Goal: Task Accomplishment & Management: Complete application form

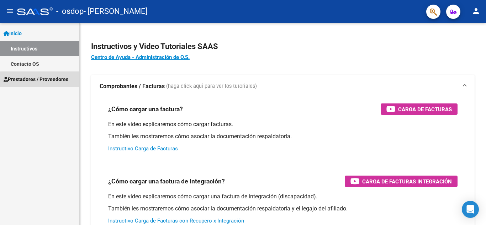
click at [50, 83] on span "Prestadores / Proveedores" at bounding box center [36, 79] width 65 height 8
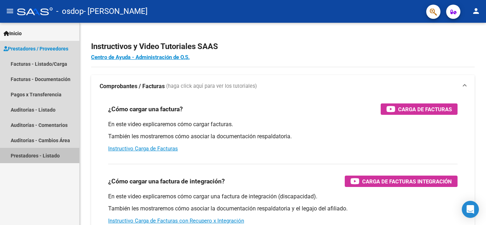
click at [45, 154] on link "Prestadores - Listado" at bounding box center [39, 155] width 79 height 15
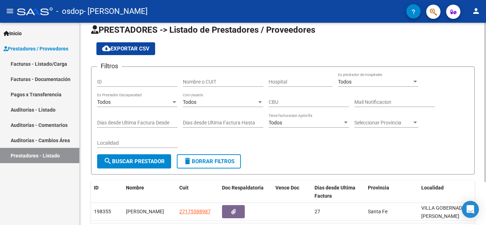
scroll to position [8, 0]
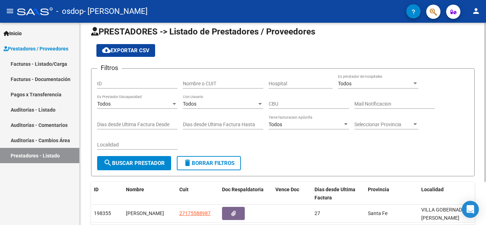
click at [486, 65] on div at bounding box center [485, 109] width 2 height 159
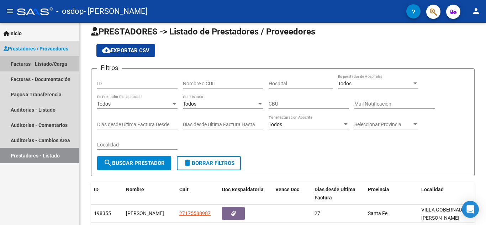
click at [62, 65] on link "Facturas - Listado/Carga" at bounding box center [39, 63] width 79 height 15
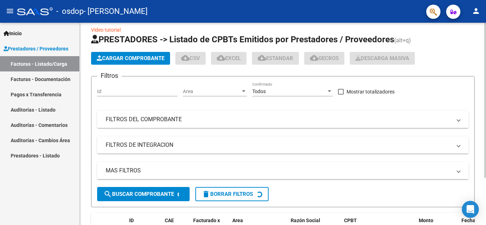
click at [146, 53] on button "Cargar Comprobante" at bounding box center [130, 58] width 79 height 13
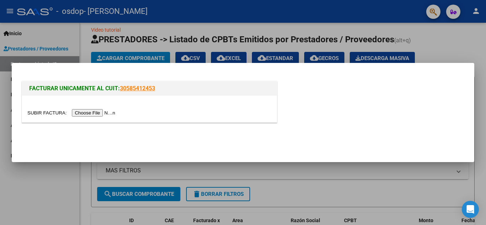
click at [114, 111] on input "file" at bounding box center [72, 112] width 90 height 7
click at [114, 169] on div at bounding box center [243, 112] width 486 height 225
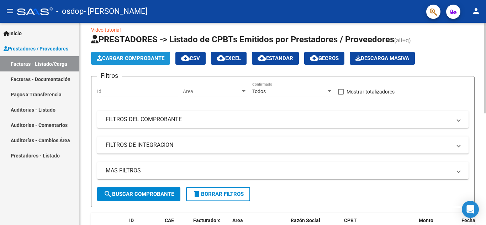
click at [109, 58] on span "Cargar Comprobante" at bounding box center [131, 58] width 68 height 6
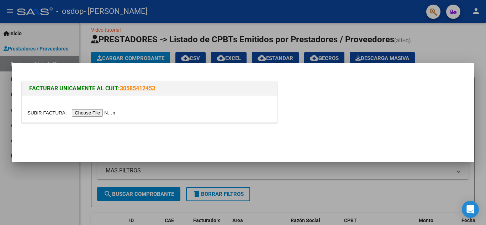
click at [103, 111] on input "file" at bounding box center [72, 112] width 90 height 7
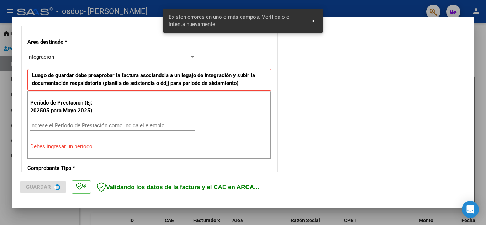
scroll to position [161, 0]
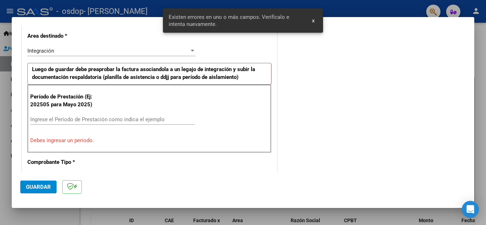
click at [181, 118] on input "Ingrese el Período de Prestación como indica el ejemplo" at bounding box center [112, 119] width 164 height 6
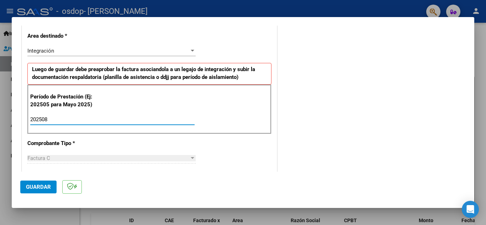
type input "202508"
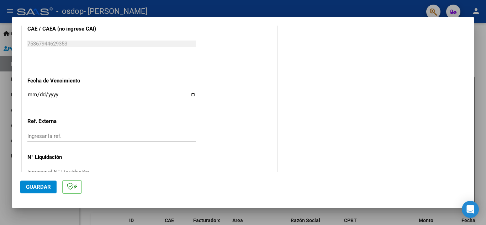
scroll to position [480, 0]
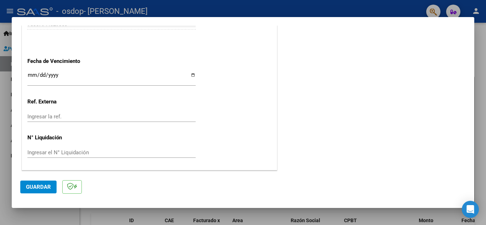
click at [192, 77] on input "Ingresar la fecha" at bounding box center [111, 77] width 168 height 11
type input "2025-09-10"
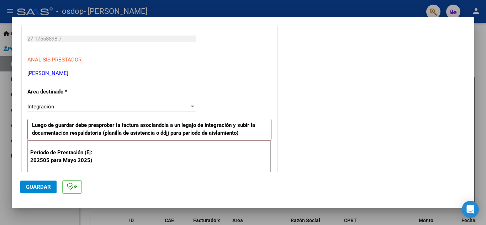
scroll to position [0, 0]
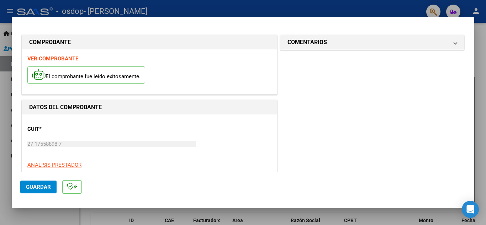
click at [48, 182] on button "Guardar" at bounding box center [38, 187] width 36 height 13
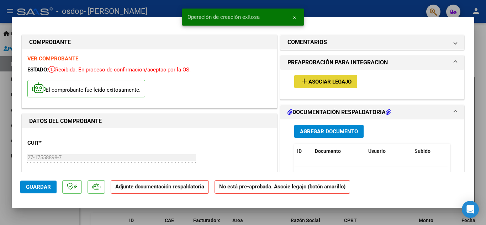
click at [300, 82] on mat-icon "add" at bounding box center [304, 81] width 9 height 9
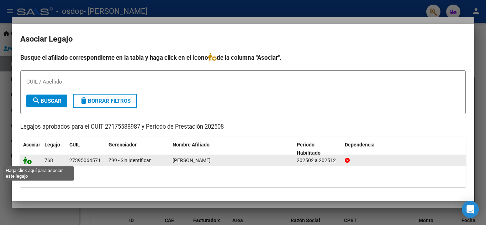
click at [27, 162] on icon at bounding box center [27, 161] width 9 height 8
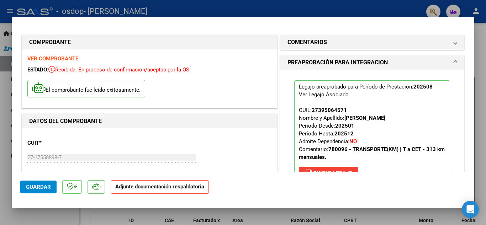
scroll to position [126, 0]
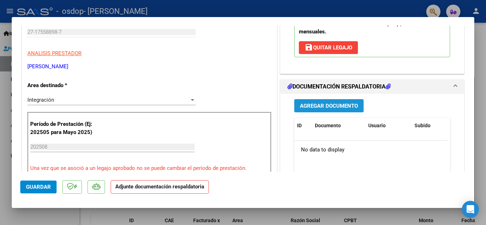
click at [344, 103] on span "Agregar Documento" at bounding box center [329, 106] width 58 height 6
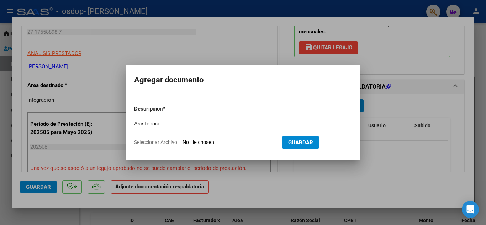
type input "Asistencia"
click at [163, 142] on span "Seleccionar Archivo" at bounding box center [155, 142] width 43 height 6
click at [183, 142] on input "Seleccionar Archivo" at bounding box center [230, 142] width 94 height 7
click at [168, 142] on span "Seleccionar Archivo" at bounding box center [155, 142] width 43 height 6
click at [183, 142] on input "Seleccionar Archivo" at bounding box center [230, 142] width 94 height 7
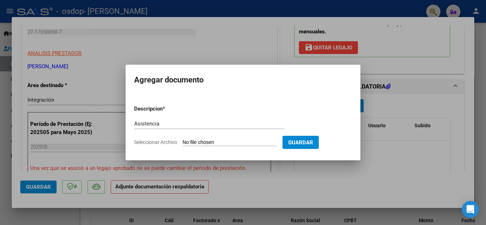
type input "C:\fakepath\CamScanner 09-09-2025 10.19.pdf"
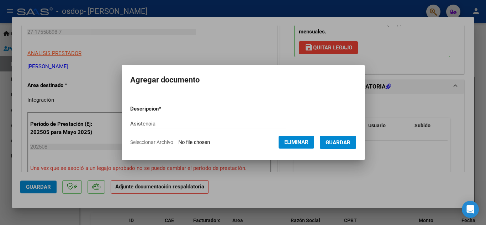
click at [349, 141] on span "Guardar" at bounding box center [338, 142] width 25 height 6
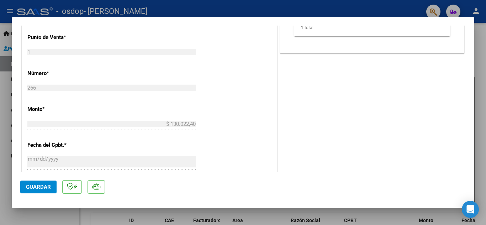
scroll to position [453, 0]
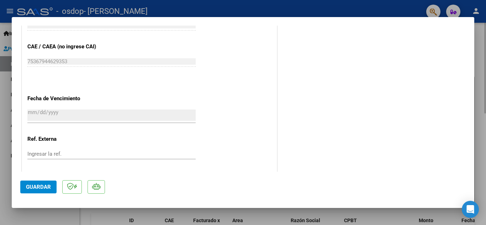
click at [475, 145] on div at bounding box center [243, 112] width 486 height 225
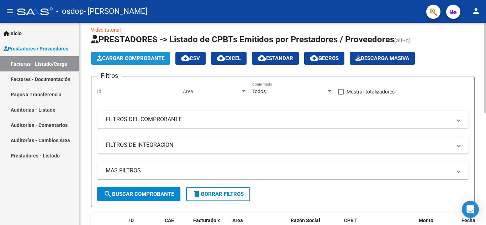
click at [127, 60] on span "Cargar Comprobante" at bounding box center [131, 58] width 68 height 6
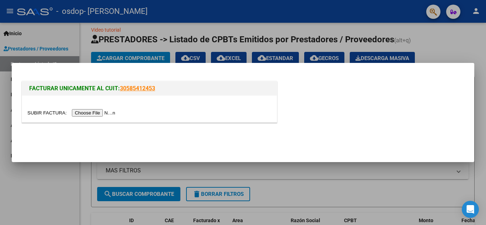
click at [100, 117] on input "file" at bounding box center [72, 112] width 90 height 7
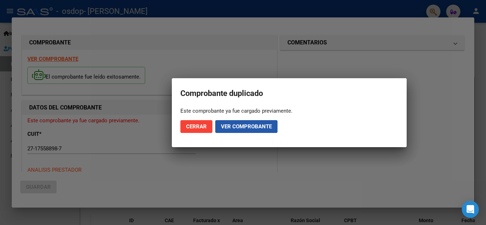
click at [249, 126] on span "Ver comprobante" at bounding box center [246, 126] width 51 height 6
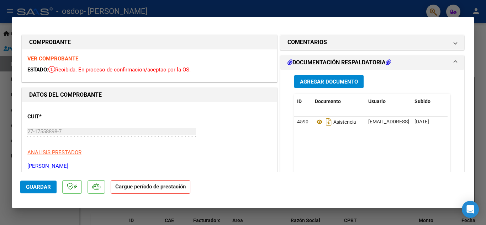
drag, startPoint x: 474, startPoint y: 50, endPoint x: 473, endPoint y: 66, distance: 16.1
click at [473, 66] on div "Comprobante duplicado Este comprobante ya fue cargado previamente. Cerrar Ver c…" at bounding box center [243, 112] width 486 height 225
click at [464, 60] on mat-dialog-content "COMPROBANTE VER COMPROBANTE ESTADO: Recibida. En proceso de confirmacion/acepta…" at bounding box center [243, 99] width 463 height 146
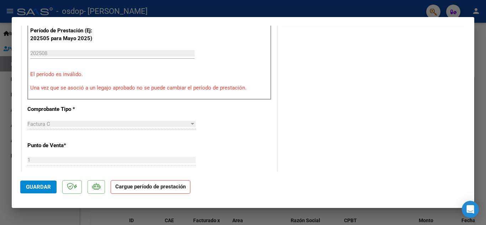
scroll to position [195, 0]
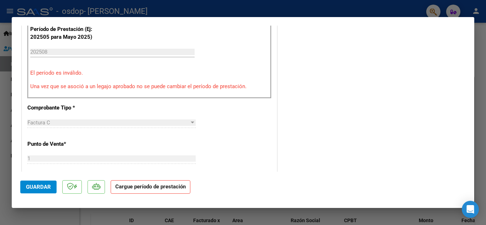
click at [61, 49] on input "202508" at bounding box center [112, 52] width 164 height 6
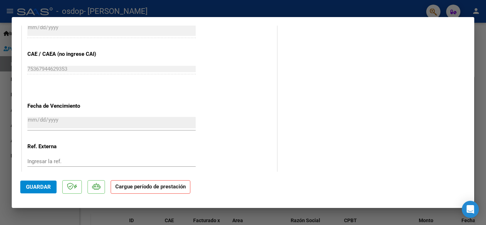
scroll to position [431, 0]
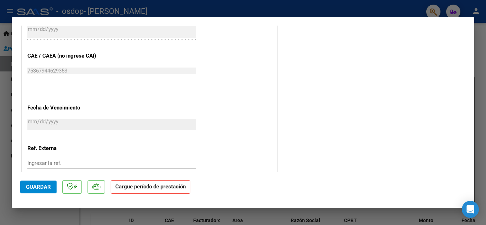
click at [170, 190] on strong "Cargue período de prestación" at bounding box center [151, 187] width 80 height 14
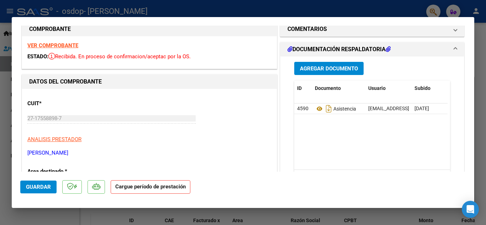
scroll to position [0, 0]
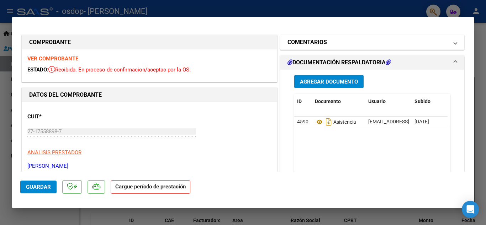
click at [408, 44] on mat-panel-title "COMENTARIOS" at bounding box center [368, 42] width 161 height 9
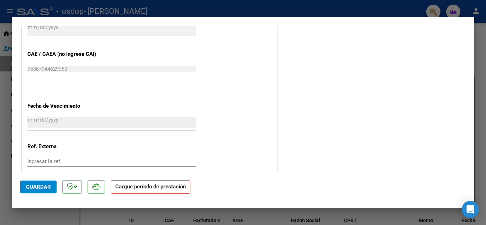
scroll to position [439, 0]
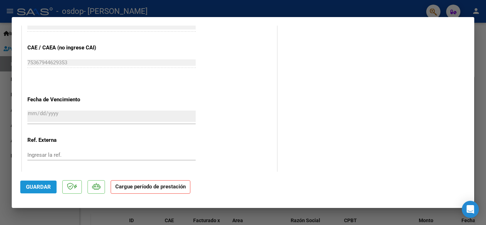
click at [23, 186] on button "Guardar" at bounding box center [38, 187] width 36 height 13
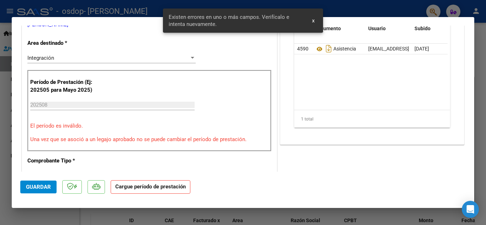
scroll to position [141, 0]
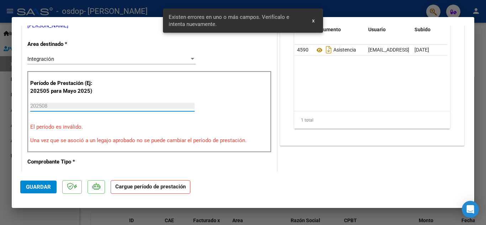
click at [74, 105] on input "202508" at bounding box center [112, 106] width 164 height 6
drag, startPoint x: 74, startPoint y: 105, endPoint x: 22, endPoint y: 110, distance: 52.2
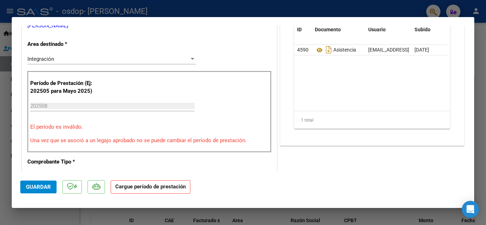
click at [135, 121] on div "Período de Prestación (Ej: 202505 para Mayo 2025) 202508 Ingrese el Período de …" at bounding box center [149, 112] width 244 height 82
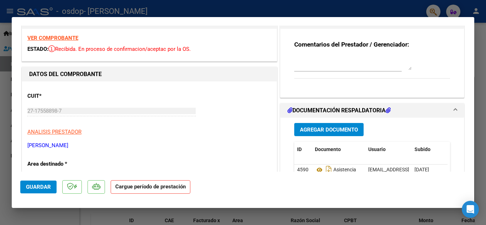
scroll to position [2, 0]
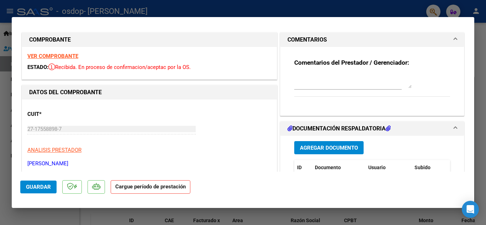
click at [3, 190] on div at bounding box center [243, 112] width 486 height 225
type input "$ 0,00"
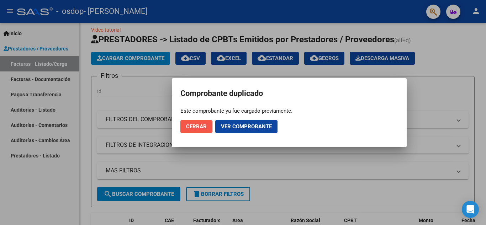
click at [197, 122] on button "Cerrar" at bounding box center [196, 126] width 32 height 13
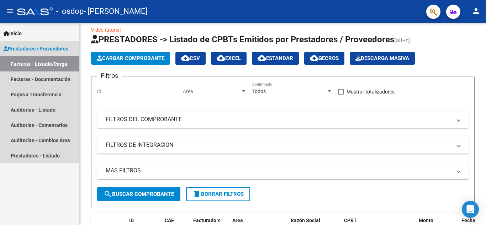
click at [65, 59] on link "Facturas - Listado/Carga" at bounding box center [39, 63] width 79 height 15
click at [51, 80] on link "Facturas - Documentación" at bounding box center [39, 79] width 79 height 15
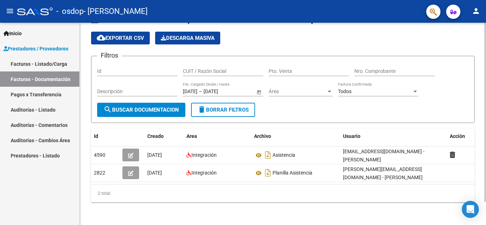
scroll to position [26, 0]
click at [486, 93] on div at bounding box center [485, 135] width 2 height 179
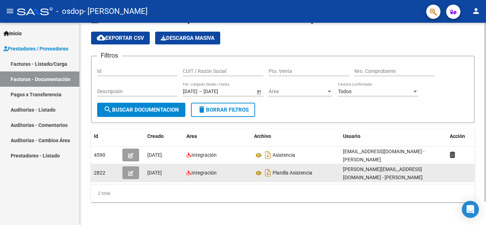
click at [132, 171] on icon "button" at bounding box center [130, 173] width 5 height 5
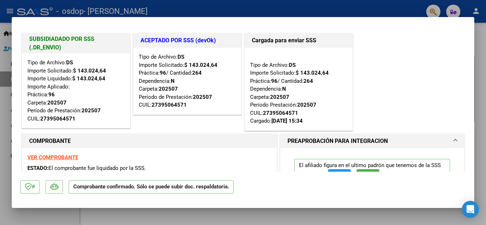
scroll to position [521, 0]
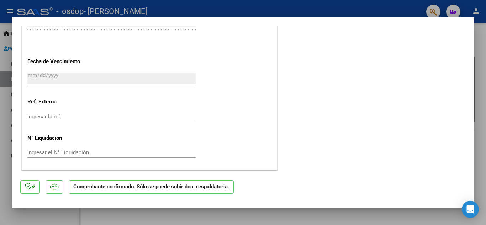
click at [389, 2] on div at bounding box center [243, 112] width 486 height 225
type input "$ 0,00"
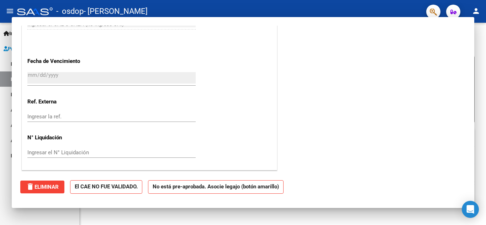
scroll to position [0, 0]
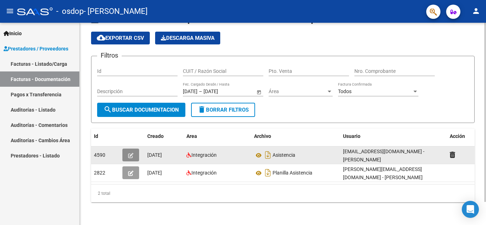
click at [126, 155] on button "button" at bounding box center [130, 155] width 17 height 13
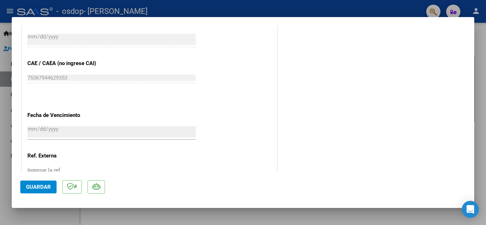
scroll to position [464, 0]
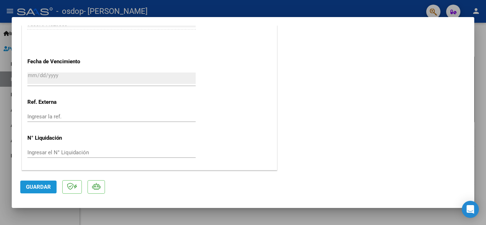
click at [33, 188] on span "Guardar" at bounding box center [38, 187] width 25 height 6
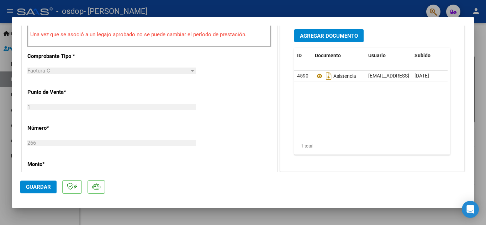
scroll to position [215, 0]
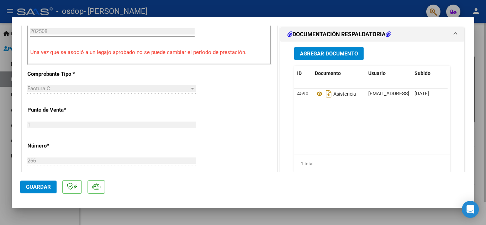
drag, startPoint x: 486, startPoint y: 92, endPoint x: 486, endPoint y: 63, distance: 28.8
click at [486, 64] on div at bounding box center [243, 112] width 486 height 225
type input "$ 0,00"
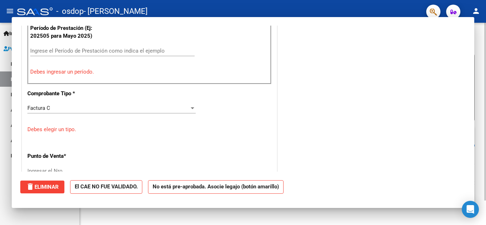
scroll to position [235, 0]
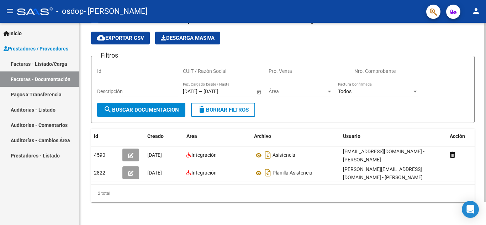
click at [467, 36] on div "cloud_download Exportar CSV Descarga Masiva" at bounding box center [283, 38] width 384 height 13
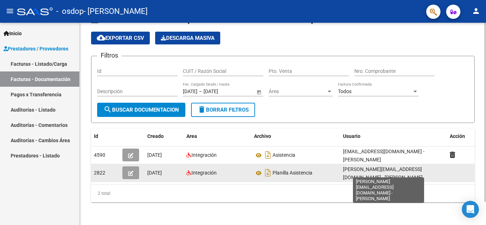
click at [384, 167] on span "[EMAIL_ADDRESS][DOMAIN_NAME] - [PERSON_NAME]" at bounding box center [383, 174] width 80 height 14
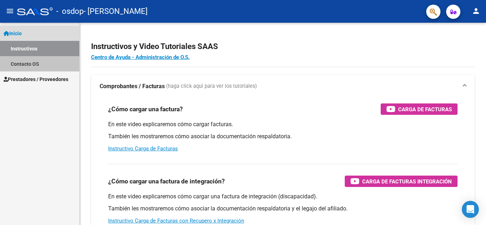
click at [32, 58] on link "Contacto OS" at bounding box center [39, 63] width 79 height 15
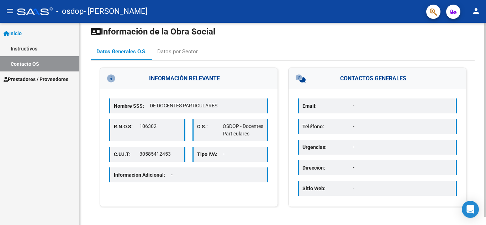
scroll to position [9, 0]
click at [482, 103] on div "Información de la Obra Social Datos Generales O.S. Datos por Sector INFORMACIÓN…" at bounding box center [284, 119] width 408 height 211
click at [187, 182] on div "Información Adicional: -" at bounding box center [188, 174] width 159 height 15
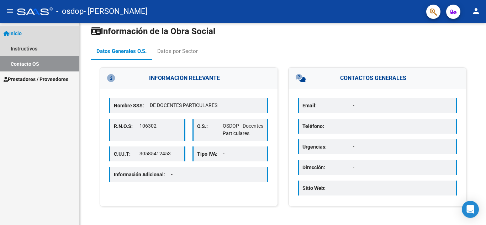
click at [45, 30] on link "Inicio" at bounding box center [39, 33] width 79 height 15
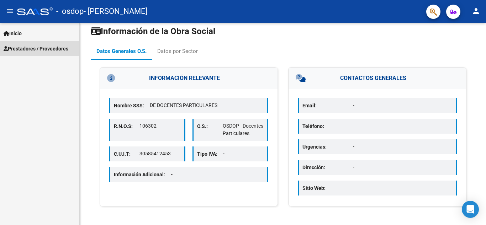
click at [48, 51] on span "Prestadores / Proveedores" at bounding box center [36, 49] width 65 height 8
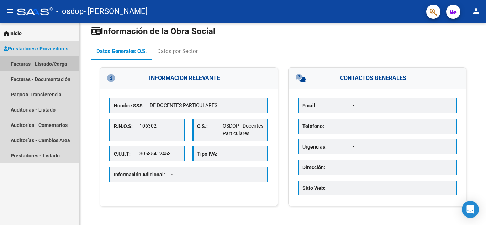
click at [48, 59] on link "Facturas - Listado/Carga" at bounding box center [39, 63] width 79 height 15
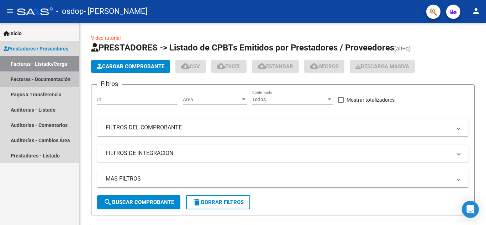
click at [41, 76] on link "Facturas - Documentación" at bounding box center [39, 79] width 79 height 15
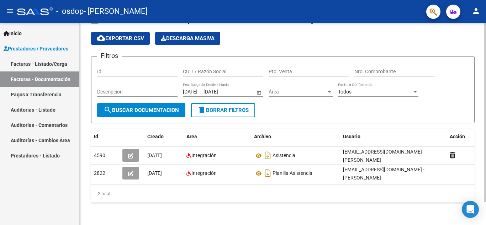
scroll to position [26, 0]
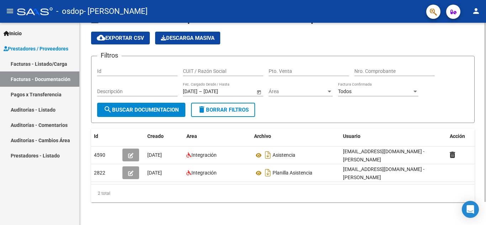
click at [480, 92] on div "PRESTADORES -> Comprobantes - Documentación Respaldatoria cloud_download Export…" at bounding box center [284, 113] width 408 height 223
